Goal: Task Accomplishment & Management: Manage account settings

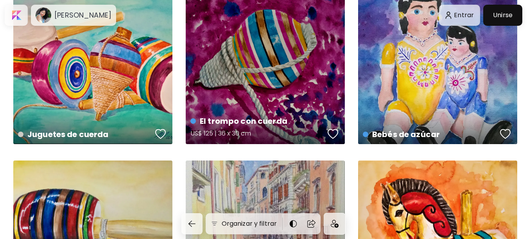
scroll to position [3047, 0]
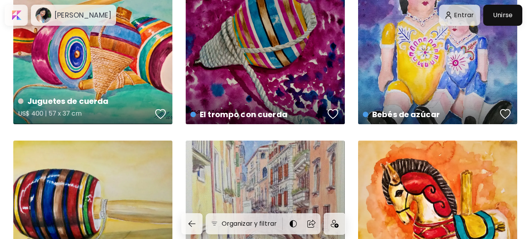
click at [72, 100] on h4 "Juguetes de cuerda" at bounding box center [85, 101] width 134 height 12
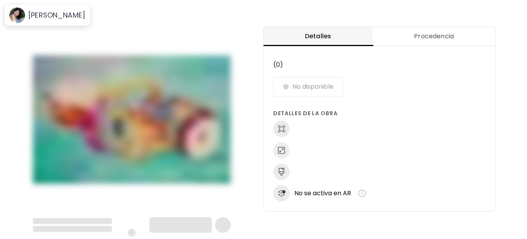
scroll to position [12, 0]
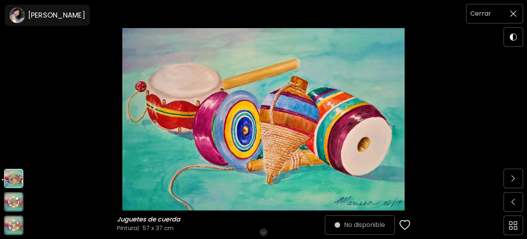
click at [511, 12] on img at bounding box center [513, 14] width 6 height 6
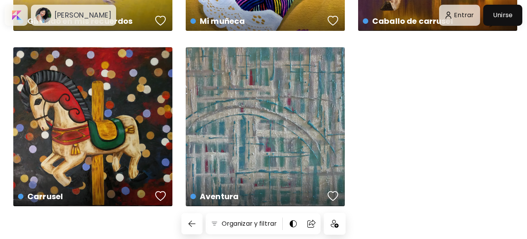
scroll to position [3672, 0]
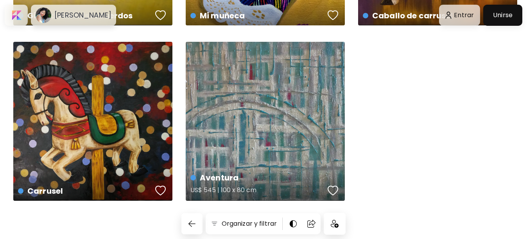
click at [306, 152] on div "Aventura US$ 545 | 100 x 80 cm" at bounding box center [265, 121] width 159 height 159
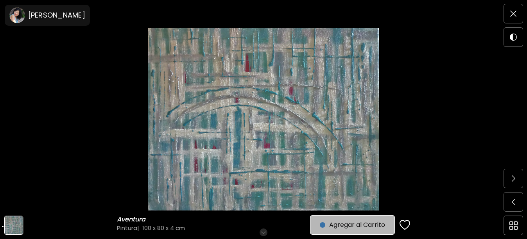
click at [327, 223] on span "Agregar al Carrito" at bounding box center [352, 224] width 65 height 9
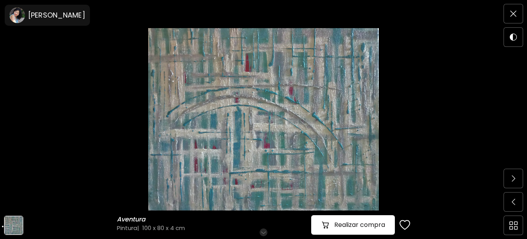
click at [329, 222] on img "button" at bounding box center [325, 224] width 9 height 9
click at [43, 12] on h6 "[PERSON_NAME]" at bounding box center [56, 15] width 57 height 9
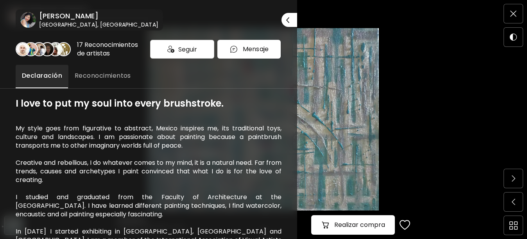
click at [53, 14] on h6 "[PERSON_NAME]" at bounding box center [98, 15] width 119 height 9
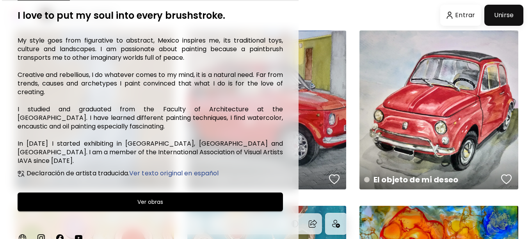
scroll to position [89, 0]
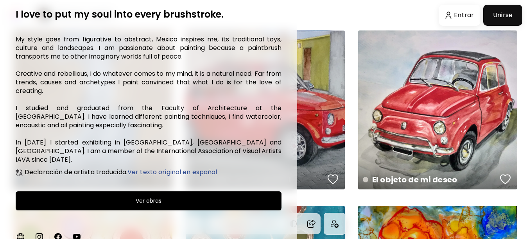
click at [471, 14] on div at bounding box center [263, 119] width 527 height 239
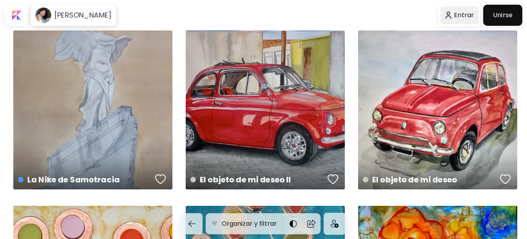
click at [461, 13] on div at bounding box center [459, 15] width 38 height 18
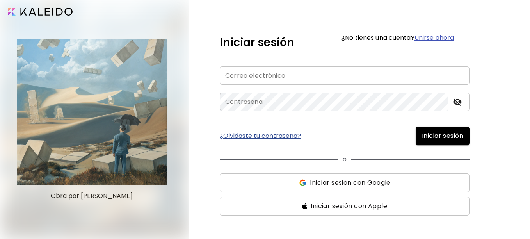
type input "**********"
click at [428, 134] on span "Iniciar sesión" at bounding box center [442, 135] width 41 height 9
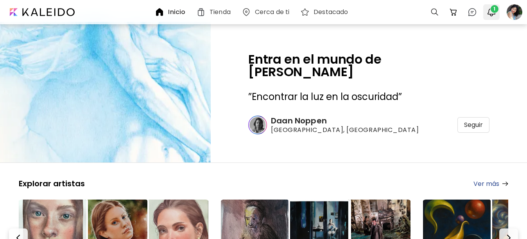
click at [494, 11] on span "1" at bounding box center [494, 9] width 8 height 8
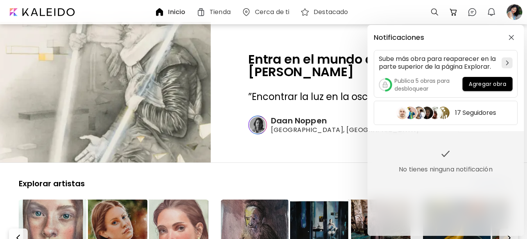
click at [514, 14] on div "Notificaciones Sube más obra para reaparecer en la parte superior de la página …" at bounding box center [263, 119] width 527 height 239
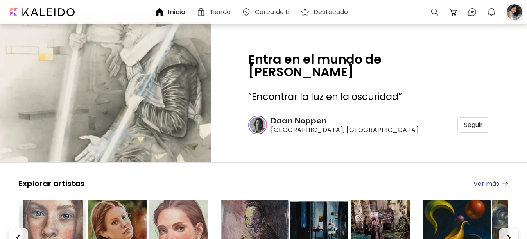
click at [517, 9] on div at bounding box center [513, 12] width 17 height 17
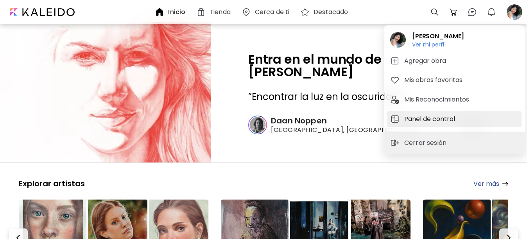
click at [410, 116] on h5 "Panel de control" at bounding box center [430, 118] width 53 height 9
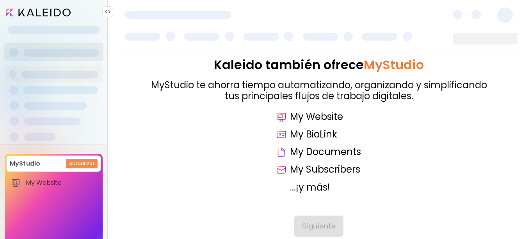
click at [54, 200] on div "MyStudio Actualizar My Website My Showrooms My Documents My Subscribers My Prov…" at bounding box center [54, 231] width 98 height 154
click at [81, 164] on h6 "Actualizar" at bounding box center [81, 163] width 25 height 7
click at [309, 225] on span "Siguiente" at bounding box center [319, 226] width 34 height 9
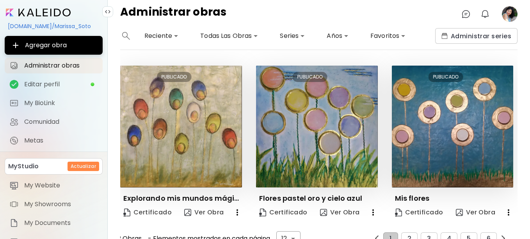
scroll to position [530, 0]
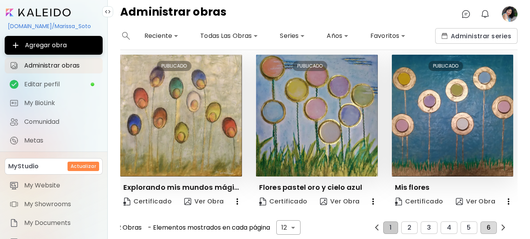
click at [487, 224] on span "6" at bounding box center [489, 227] width 4 height 7
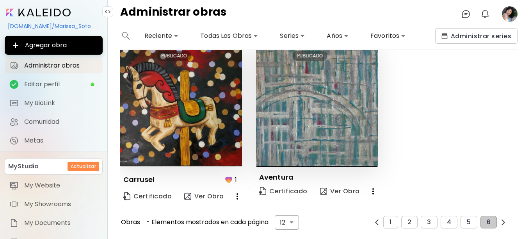
scroll to position [187, 0]
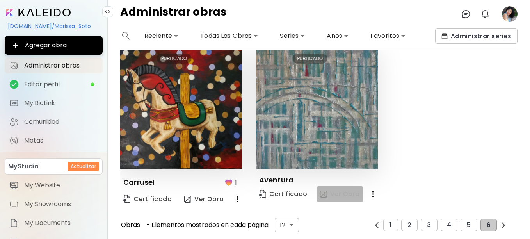
click at [355, 190] on span "Ver Obra" at bounding box center [340, 194] width 40 height 9
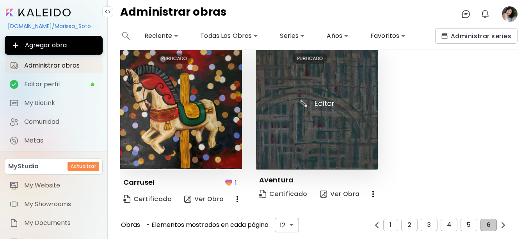
click at [305, 102] on img at bounding box center [317, 108] width 122 height 122
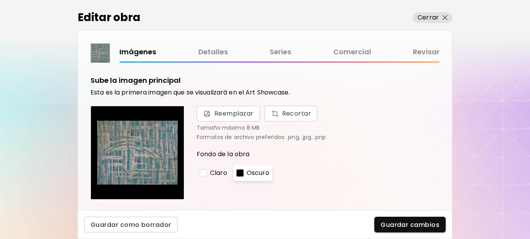
click at [339, 54] on link "Comercial" at bounding box center [353, 51] width 38 height 11
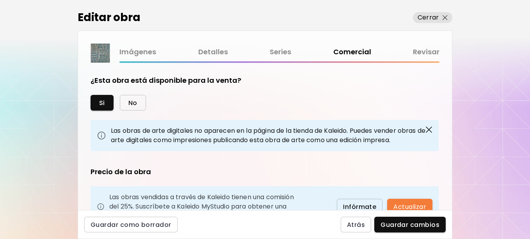
click at [134, 100] on span "No" at bounding box center [133, 103] width 9 height 8
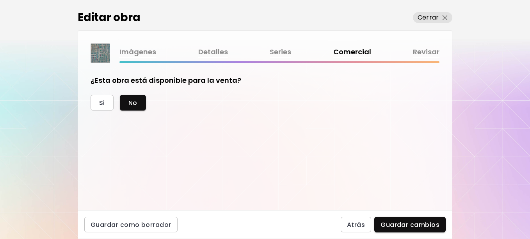
scroll to position [12, 0]
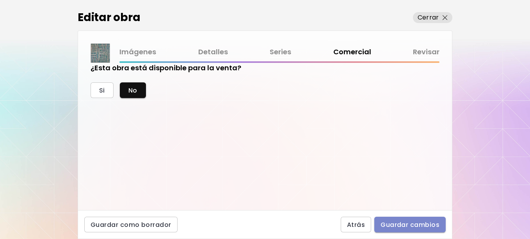
click at [402, 221] on span "Guardar cambios" at bounding box center [410, 225] width 59 height 8
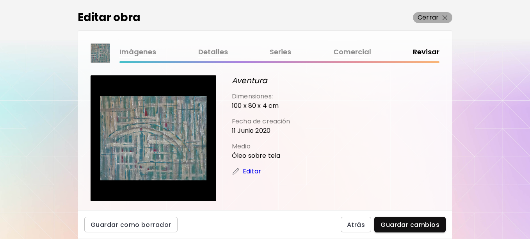
click at [442, 16] on span "Cerrar" at bounding box center [433, 17] width 30 height 9
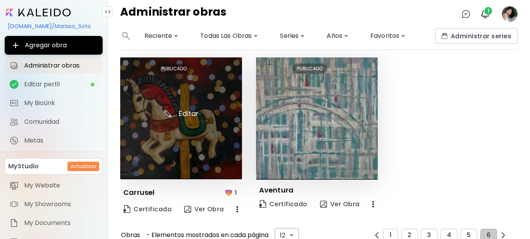
scroll to position [187, 0]
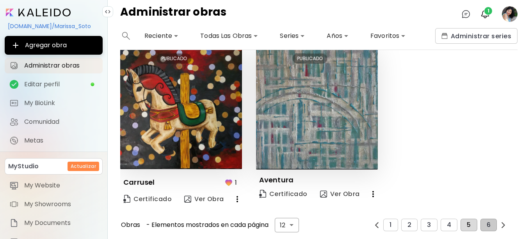
click at [461, 221] on button "5" at bounding box center [469, 225] width 16 height 12
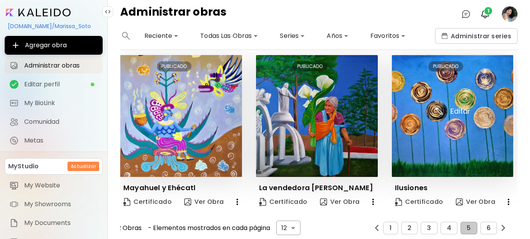
scroll to position [530, 0]
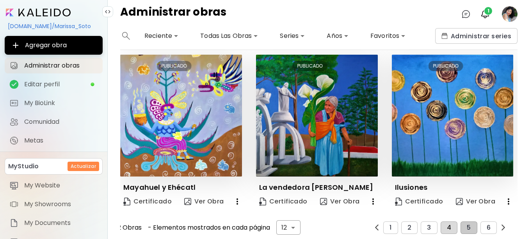
click at [447, 224] on span "4" at bounding box center [449, 227] width 4 height 7
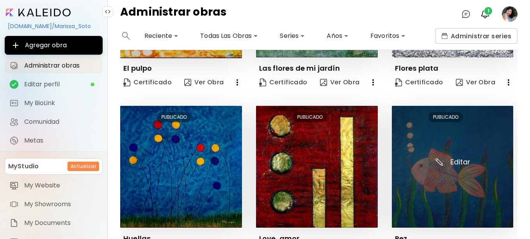
scroll to position [520, 0]
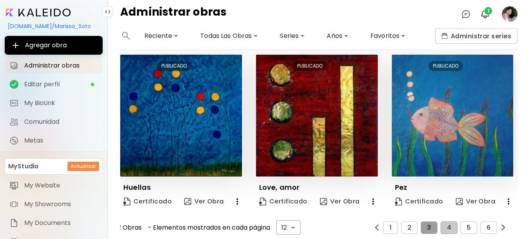
click at [421, 223] on button "3" at bounding box center [429, 227] width 16 height 12
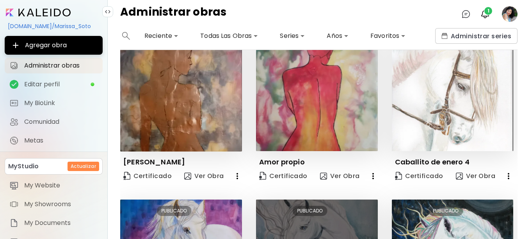
scroll to position [312, 0]
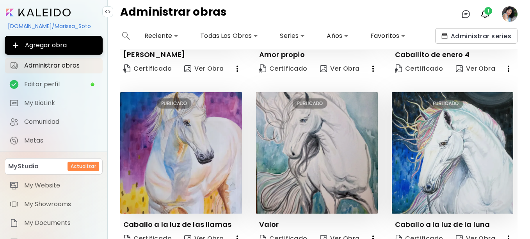
click at [504, 18] on image at bounding box center [510, 14] width 16 height 16
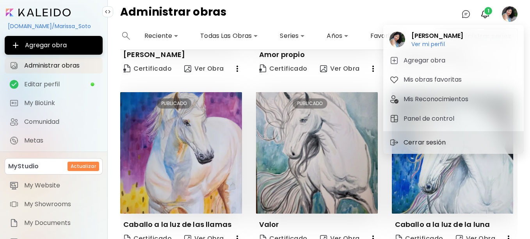
click at [423, 141] on p "Cerrar sesión" at bounding box center [426, 142] width 45 height 9
